Goal: Task Accomplishment & Management: Complete application form

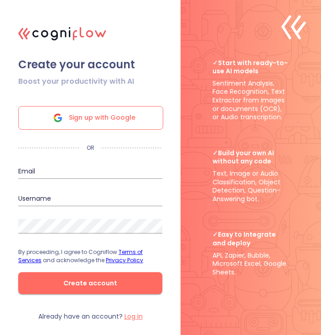
click at [54, 118] on icon at bounding box center [58, 118] width 22 height 22
click at [123, 167] on input "email" at bounding box center [90, 171] width 144 height 15
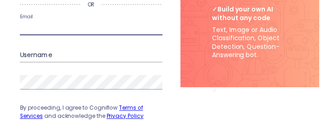
scroll to position [40, 0]
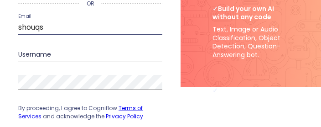
type input "shouqsa"
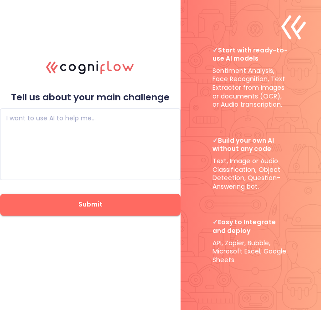
click at [8, 127] on textarea at bounding box center [90, 144] width 168 height 55
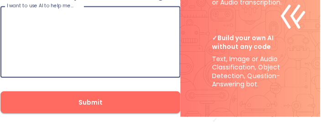
scroll to position [11, 0]
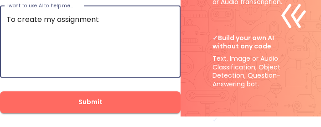
type textarea "To create my assignment"
click at [36, 102] on span "Submit" at bounding box center [90, 101] width 151 height 11
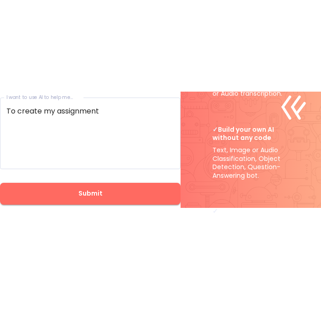
scroll to position [0, 0]
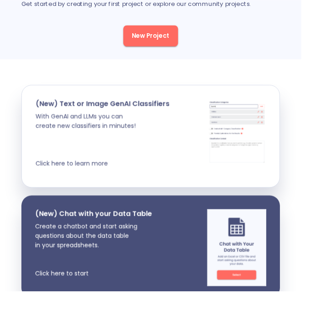
scroll to position [107, 0]
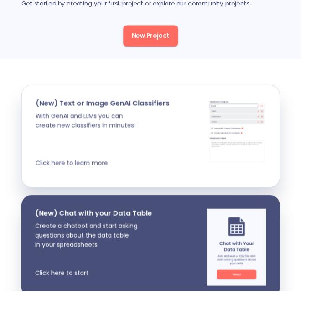
click at [261, 136] on img at bounding box center [252, 139] width 61 height 68
click at [156, 43] on button "New Project" at bounding box center [160, 38] width 58 height 22
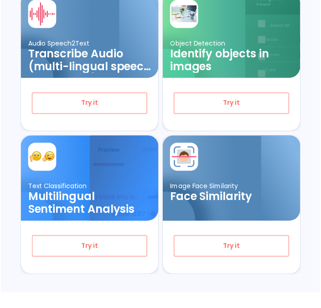
scroll to position [310, 0]
